Goal: Task Accomplishment & Management: Use online tool/utility

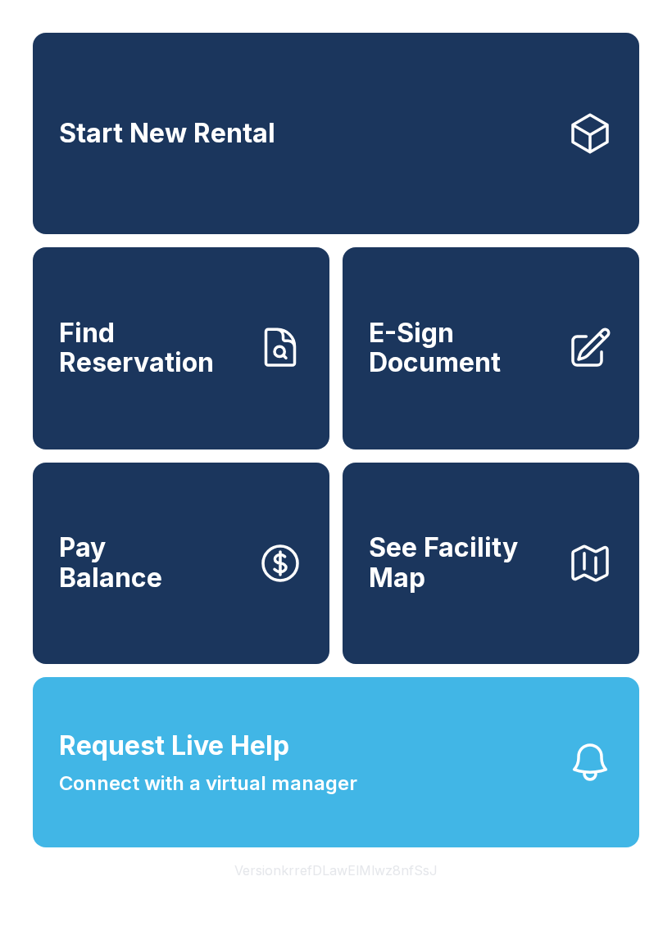
click at [517, 367] on span "E-Sign Document" at bounding box center [461, 349] width 185 height 60
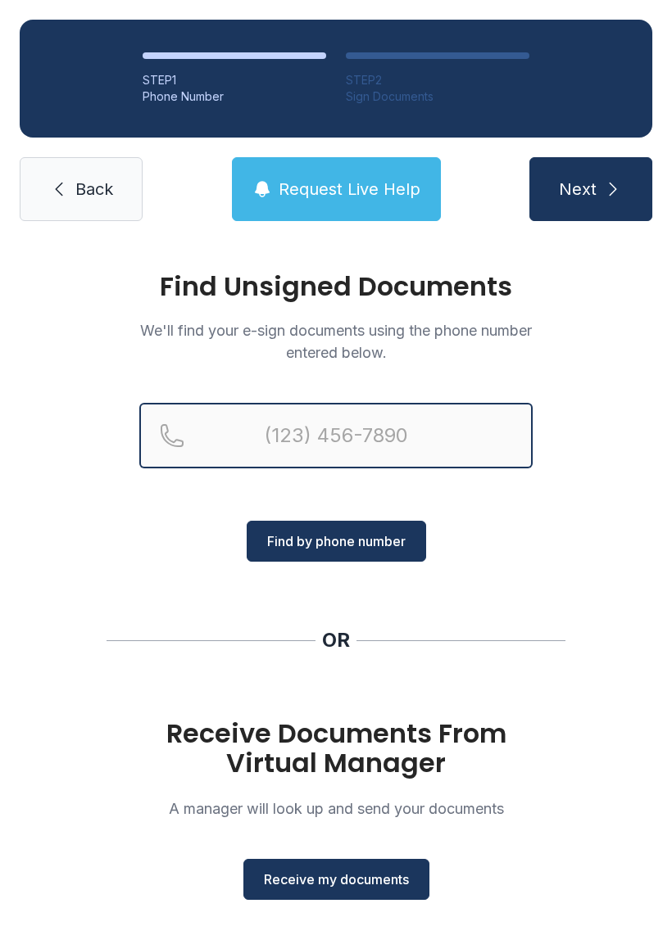
click at [387, 441] on input "Reservation phone number" at bounding box center [335, 436] width 393 height 66
type input "[PHONE_NUMBER]"
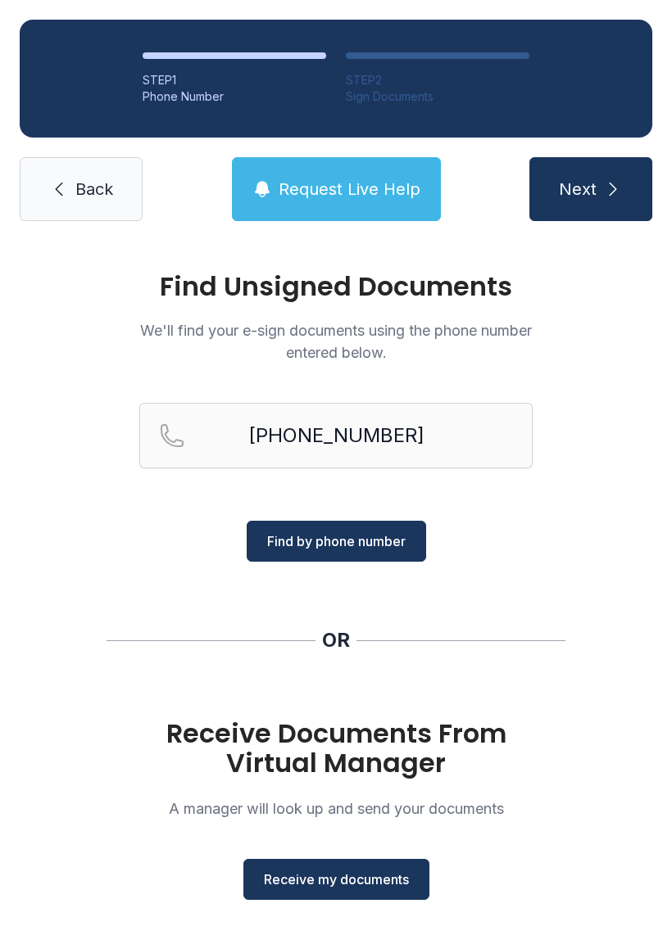
click at [361, 546] on span "Find by phone number" at bounding box center [336, 541] width 138 height 20
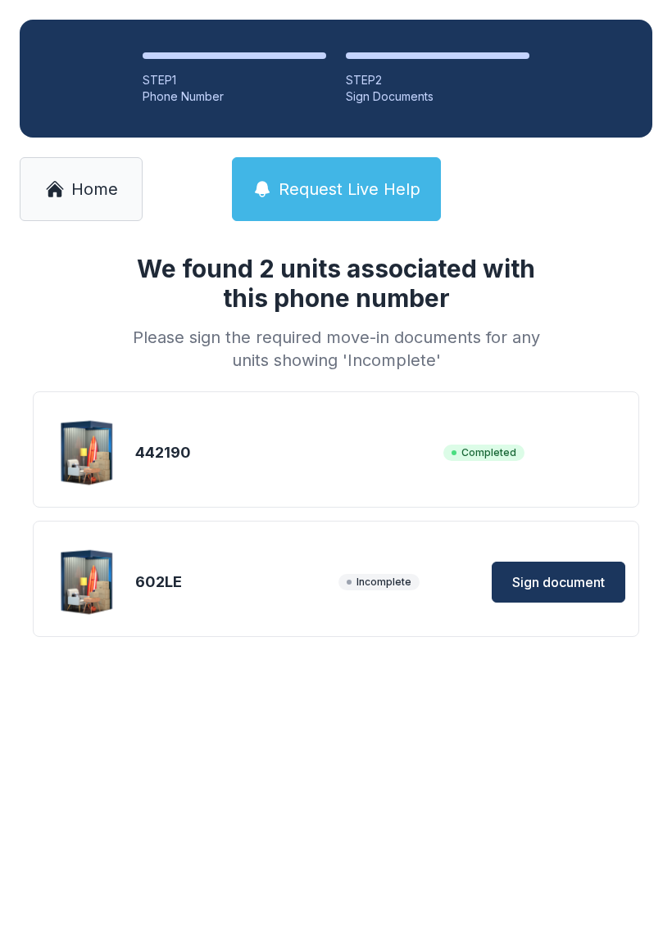
click at [562, 580] on span "Sign document" at bounding box center [558, 582] width 93 height 20
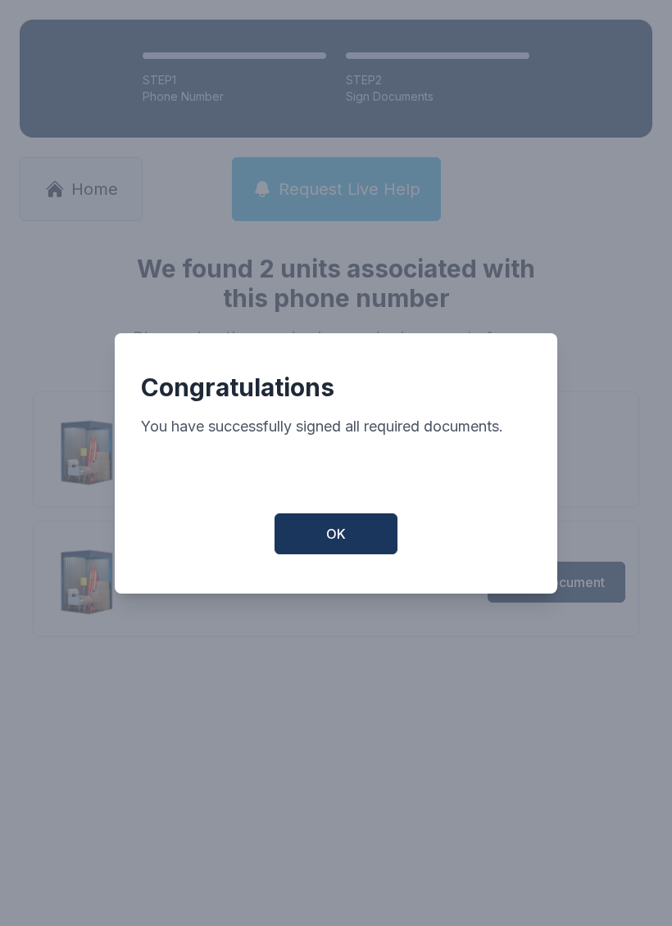
click at [319, 543] on button "OK" at bounding box center [335, 533] width 123 height 41
